Goal: Transaction & Acquisition: Purchase product/service

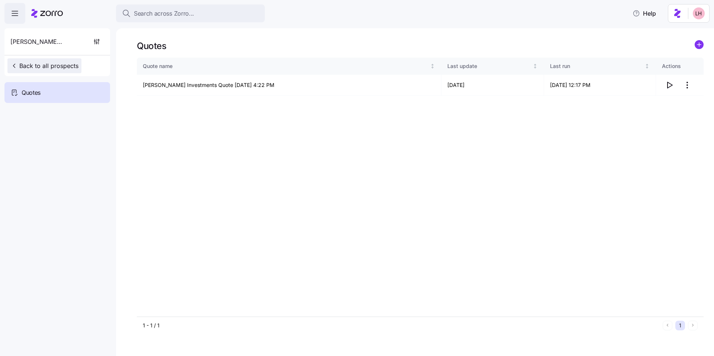
click at [26, 60] on button "Back to all prospects" at bounding box center [44, 65] width 74 height 15
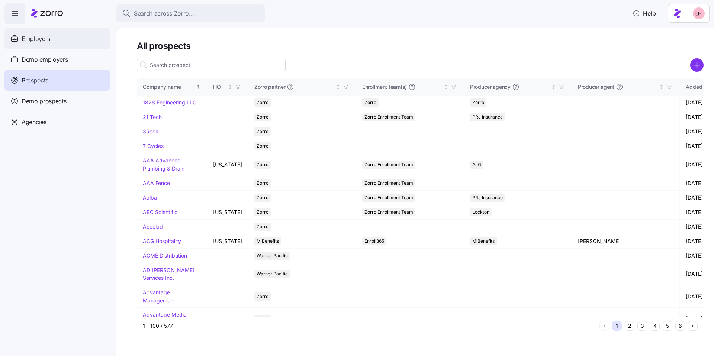
click at [45, 45] on div "Employers" at bounding box center [57, 38] width 106 height 21
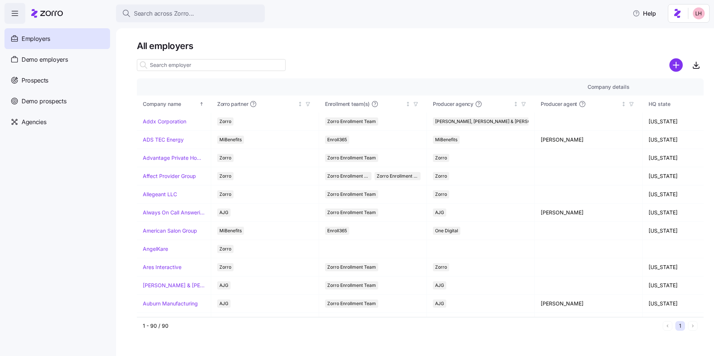
click at [206, 64] on input at bounding box center [211, 65] width 149 height 12
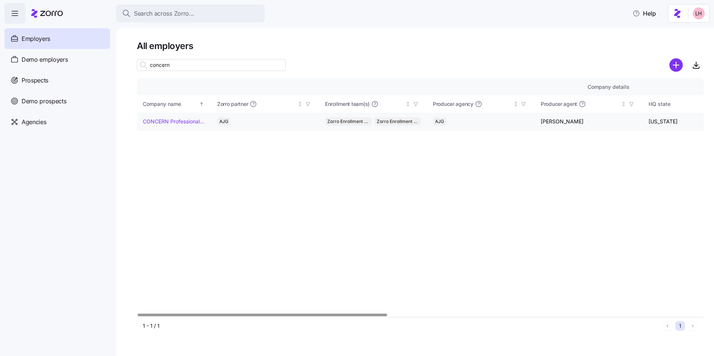
type input "concern"
click at [180, 118] on link "CONCERN Professional Services" at bounding box center [174, 121] width 62 height 7
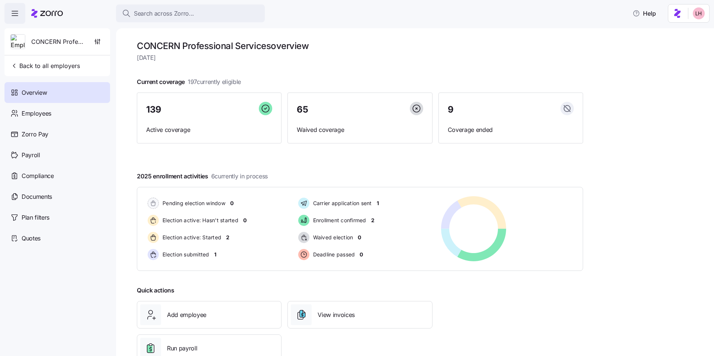
scroll to position [8, 0]
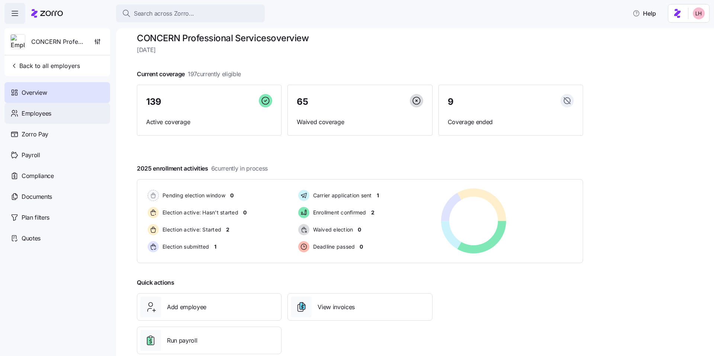
click at [86, 114] on div "Employees" at bounding box center [57, 113] width 106 height 21
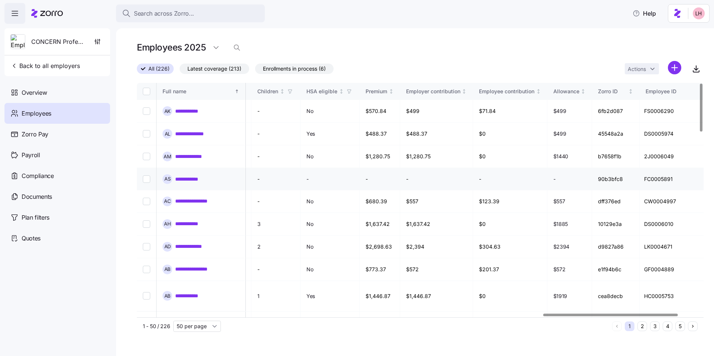
scroll to position [0, 1705]
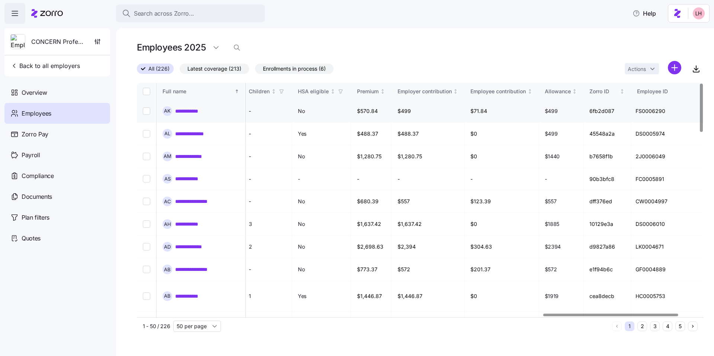
click at [186, 113] on link "**********" at bounding box center [191, 111] width 33 height 7
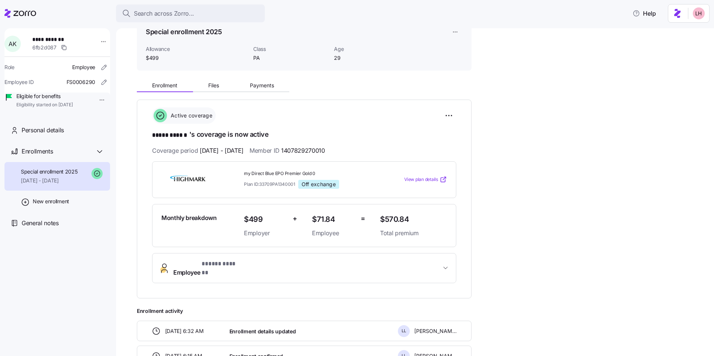
scroll to position [59, 0]
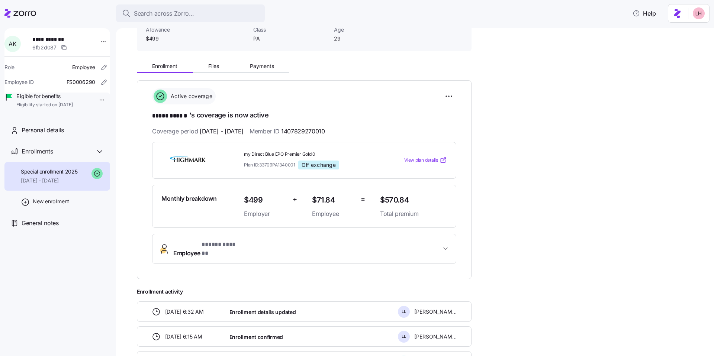
click at [433, 160] on span "View plan details" at bounding box center [421, 160] width 34 height 7
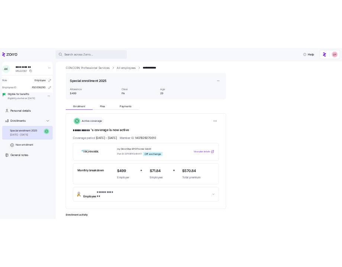
scroll to position [0, 0]
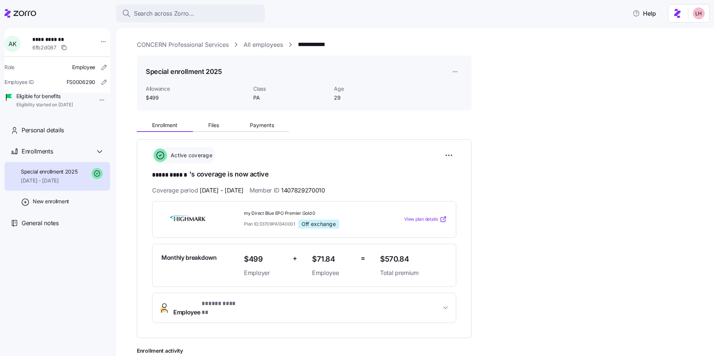
click at [219, 48] on link "CONCERN Professional Services" at bounding box center [183, 44] width 92 height 9
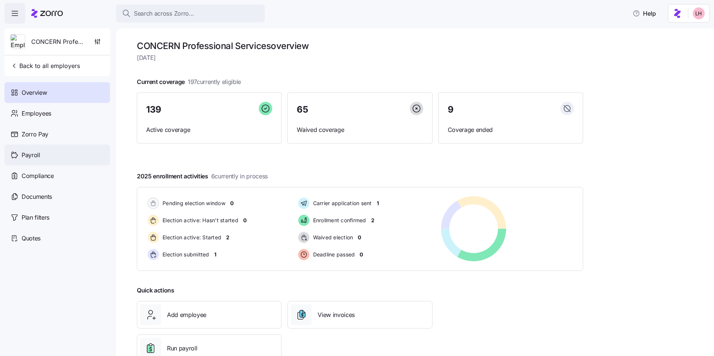
click at [63, 151] on div "Payroll" at bounding box center [57, 155] width 106 height 21
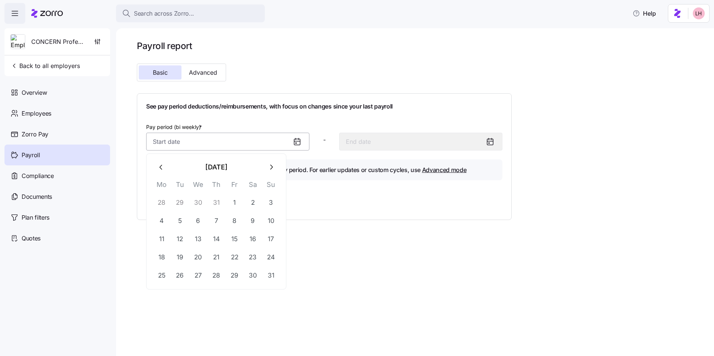
click at [249, 147] on input "Pay period (bi weekly) *" at bounding box center [227, 142] width 163 height 18
click at [164, 170] on icon "button" at bounding box center [161, 167] width 8 height 8
click at [186, 201] on button "1" at bounding box center [180, 203] width 18 height 18
type input "July 1, 2025"
type input "July 14, 2025"
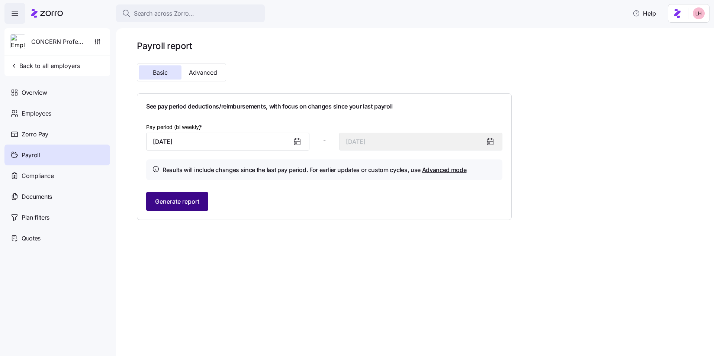
click at [193, 203] on span "Generate report" at bounding box center [177, 201] width 44 height 9
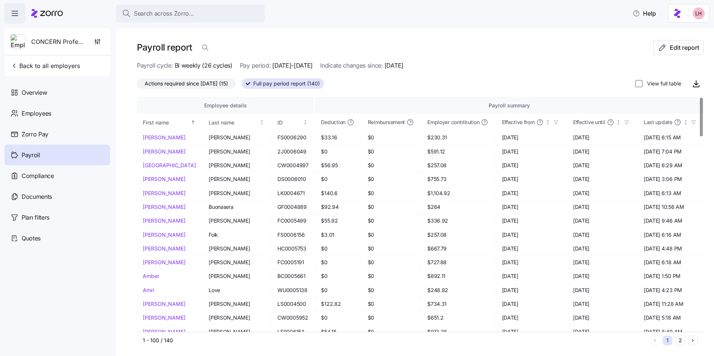
click at [224, 86] on span "Actions required since 07/01/2025 (15)" at bounding box center [186, 84] width 83 height 10
click at [137, 86] on input "Actions required since 07/01/2025 (15)" at bounding box center [137, 86] width 0 height 0
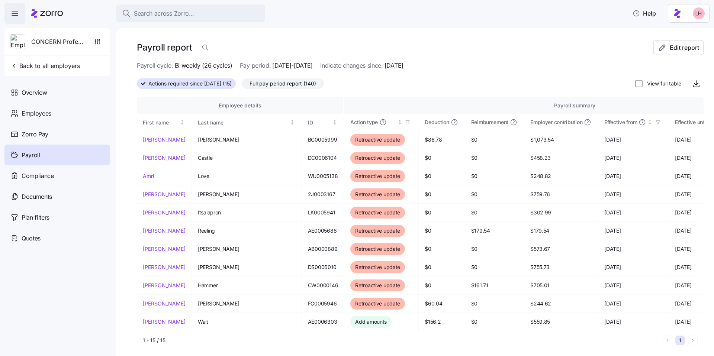
click at [296, 87] on span "Full pay period report (140)" at bounding box center [283, 84] width 67 height 10
click at [242, 86] on input "Full pay period report (140)" at bounding box center [242, 86] width 0 height 0
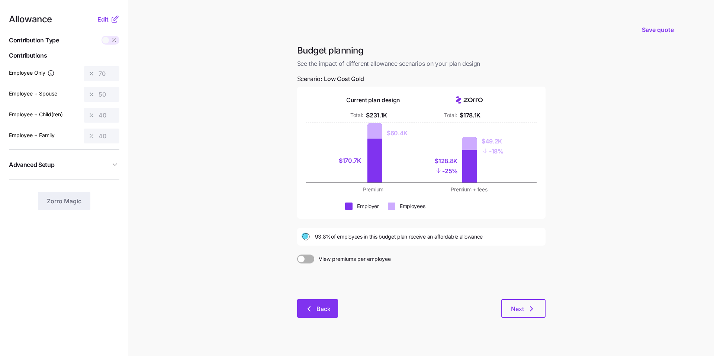
click at [331, 304] on button "Back" at bounding box center [317, 308] width 41 height 19
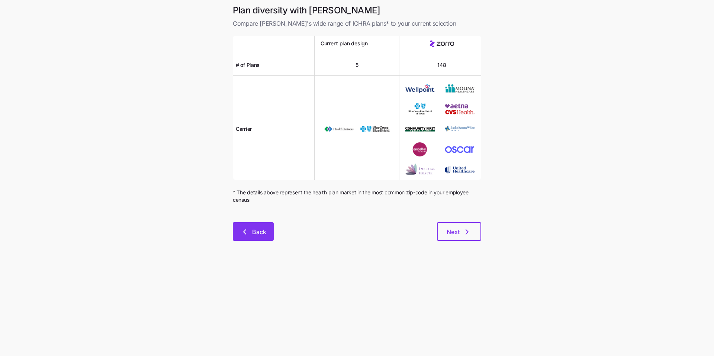
click at [260, 235] on span "Back" at bounding box center [259, 232] width 14 height 9
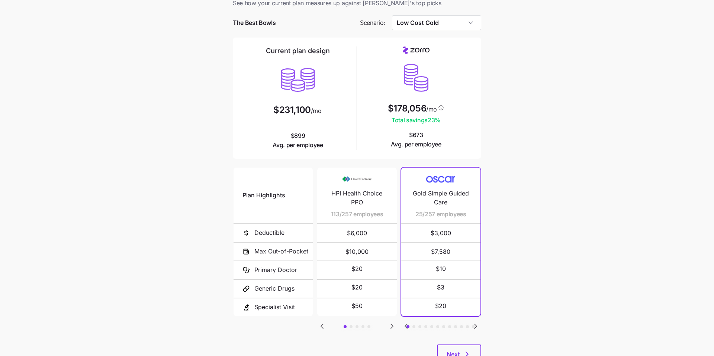
scroll to position [50, 0]
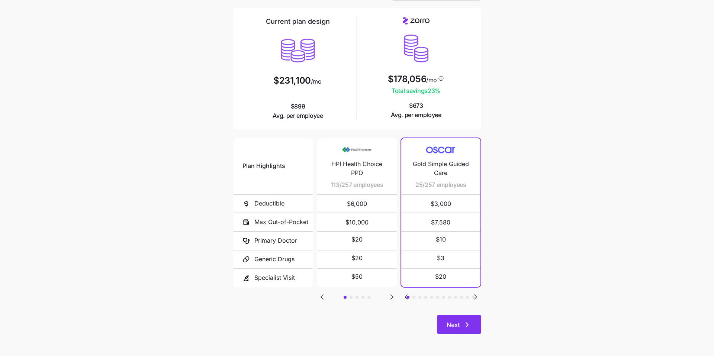
click at [471, 320] on button "Next" at bounding box center [459, 324] width 44 height 19
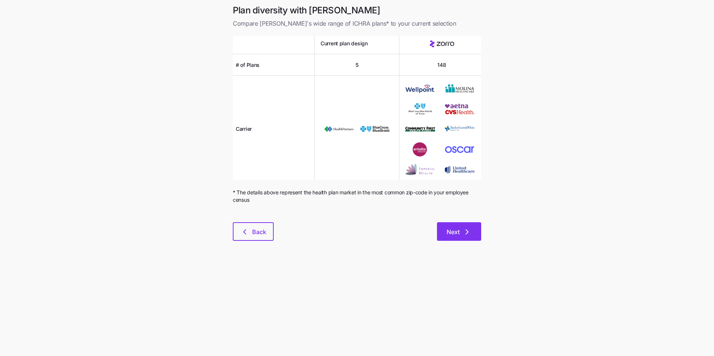
click at [464, 227] on button "Next" at bounding box center [459, 231] width 44 height 19
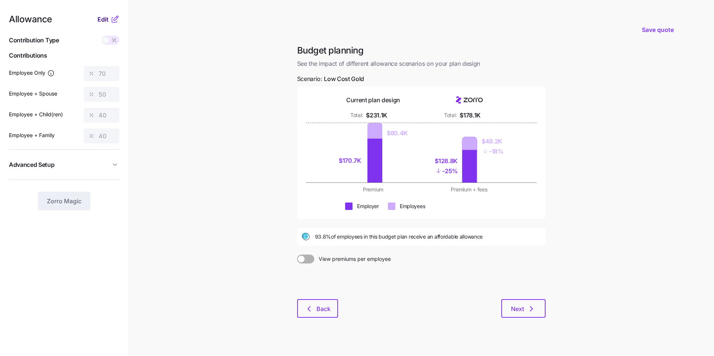
click at [105, 19] on span "Edit" at bounding box center [102, 19] width 11 height 9
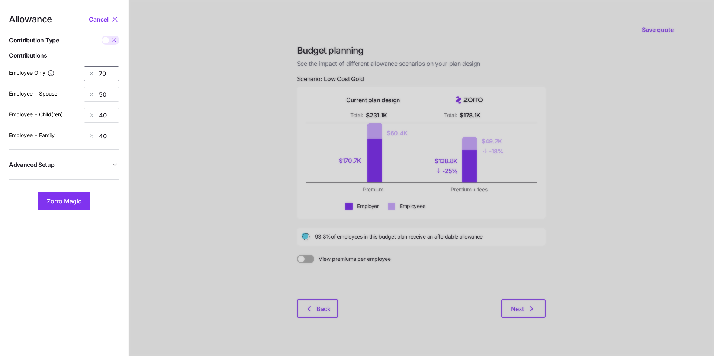
drag, startPoint x: 111, startPoint y: 74, endPoint x: 85, endPoint y: 72, distance: 25.8
click at [85, 72] on div "70" at bounding box center [102, 73] width 36 height 15
type input "60"
click at [72, 199] on span "Zorro Magic" at bounding box center [64, 201] width 35 height 9
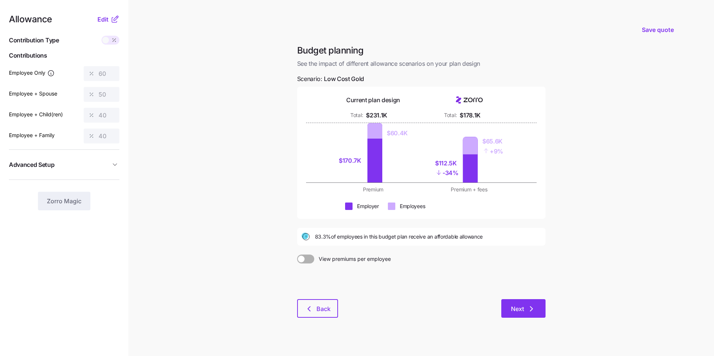
click at [522, 304] on button "Next" at bounding box center [523, 308] width 44 height 19
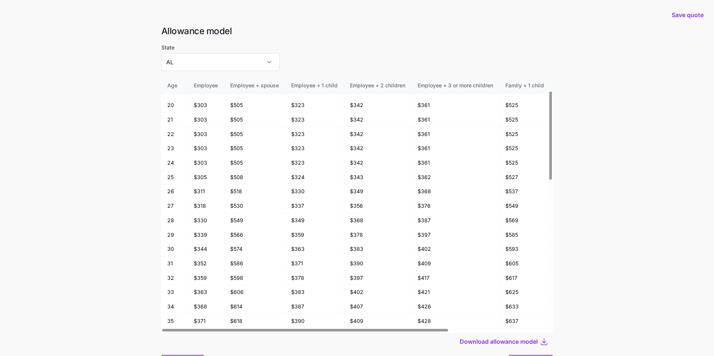
scroll to position [40, 0]
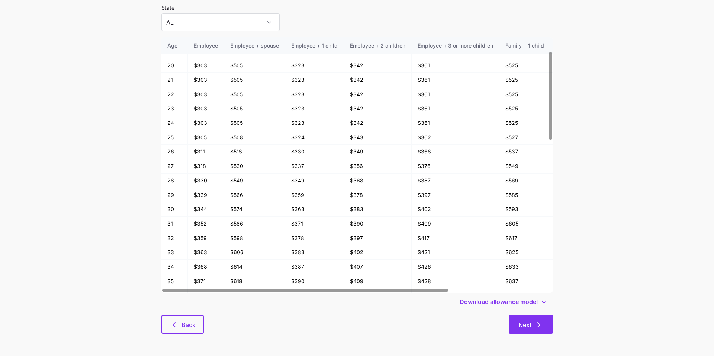
click at [526, 325] on span "Next" at bounding box center [525, 325] width 13 height 9
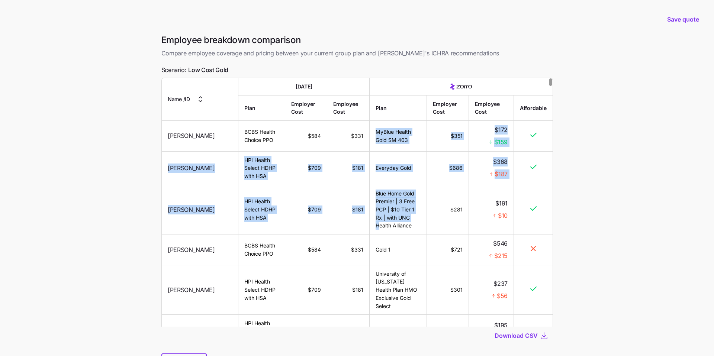
drag, startPoint x: 394, startPoint y: 124, endPoint x: 398, endPoint y: 215, distance: 90.5
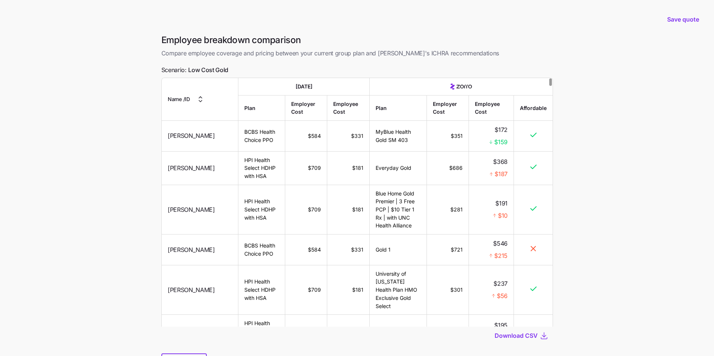
click at [411, 105] on th "Plan" at bounding box center [398, 107] width 57 height 25
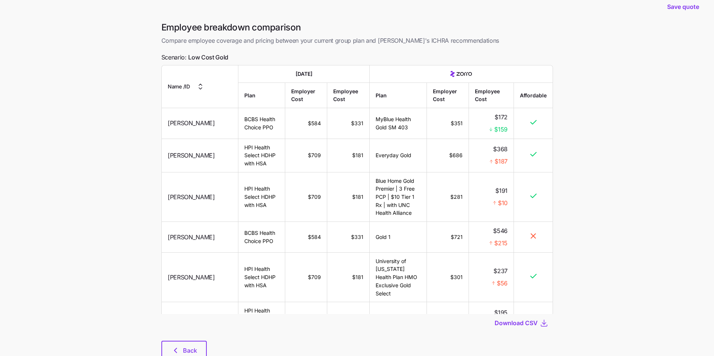
scroll to position [9, 0]
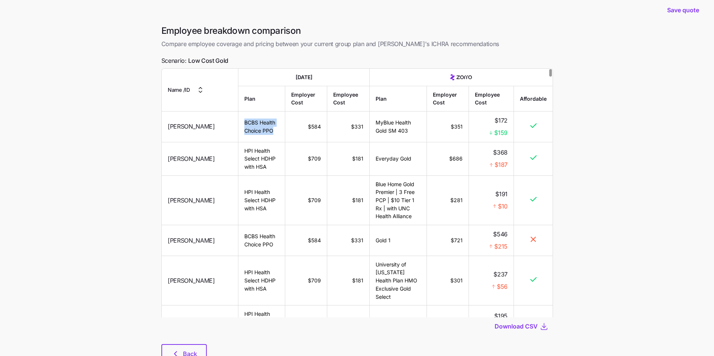
drag, startPoint x: 253, startPoint y: 134, endPoint x: 222, endPoint y: 125, distance: 32.7
click at [238, 125] on td "BCBS Health Choice PPO" at bounding box center [261, 127] width 47 height 31
click at [327, 135] on td "$331" at bounding box center [348, 127] width 42 height 31
drag, startPoint x: 509, startPoint y: 133, endPoint x: 494, endPoint y: 132, distance: 14.1
click at [494, 132] on td "$172 $159" at bounding box center [491, 127] width 45 height 31
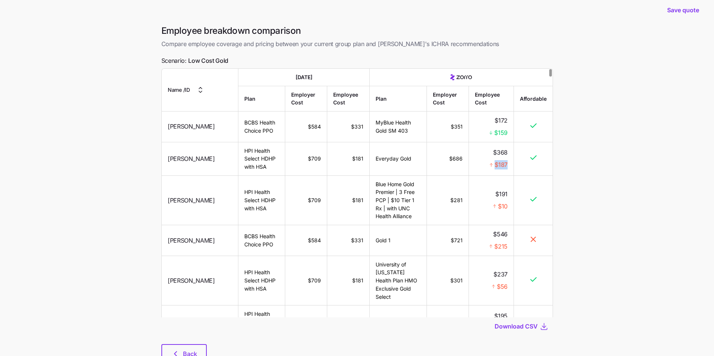
drag, startPoint x: 508, startPoint y: 164, endPoint x: 496, endPoint y: 164, distance: 11.9
click at [496, 164] on span "$187" at bounding box center [501, 164] width 13 height 9
click at [549, 175] on div at bounding box center [551, 193] width 4 height 250
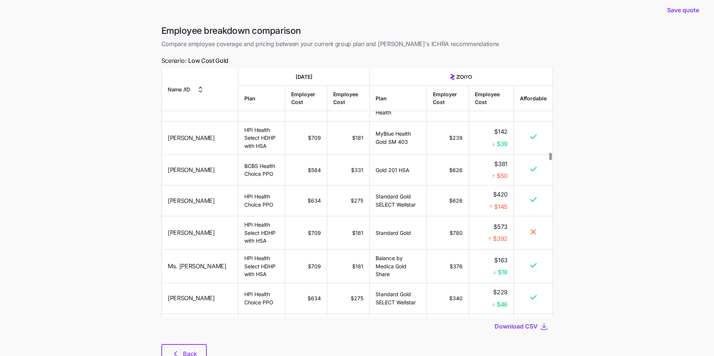
scroll to position [2826, 0]
